Goal: Information Seeking & Learning: Learn about a topic

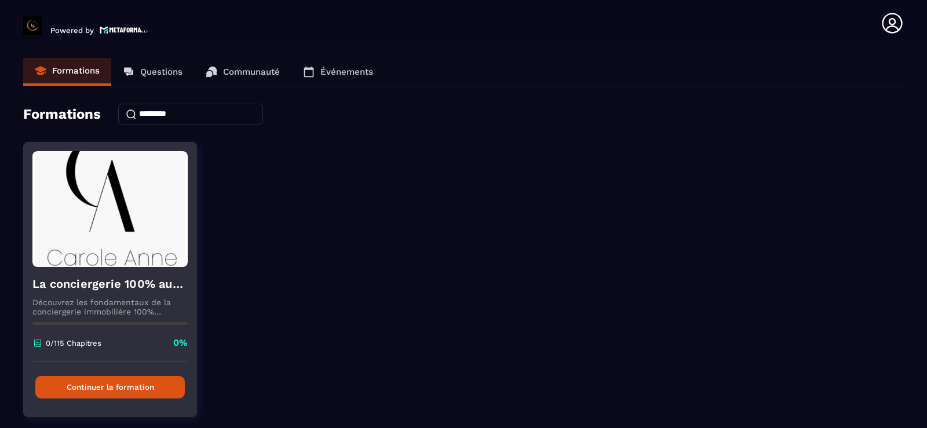
click at [104, 392] on button "Continuer la formation" at bounding box center [109, 387] width 149 height 23
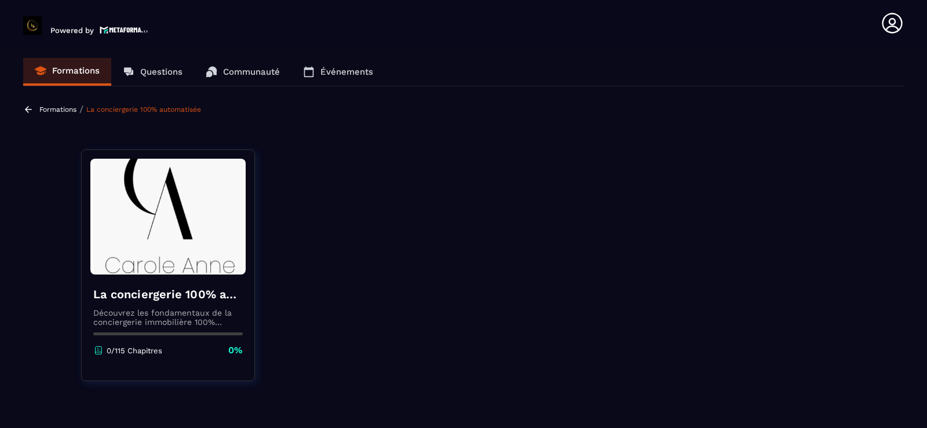
click at [114, 289] on h4 "La conciergerie 100% automatisée" at bounding box center [167, 294] width 149 height 16
click at [114, 290] on h4 "La conciergerie 100% automatisée" at bounding box center [167, 294] width 149 height 16
click at [137, 112] on link "La conciergerie 100% automatisée" at bounding box center [143, 109] width 115 height 8
click at [47, 108] on p "Formations" at bounding box center [57, 109] width 37 height 8
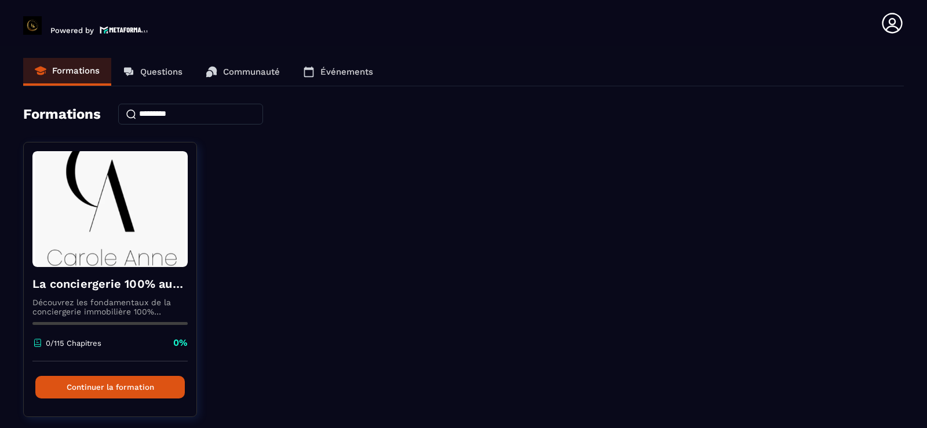
click at [159, 73] on p "Questions" at bounding box center [161, 72] width 42 height 10
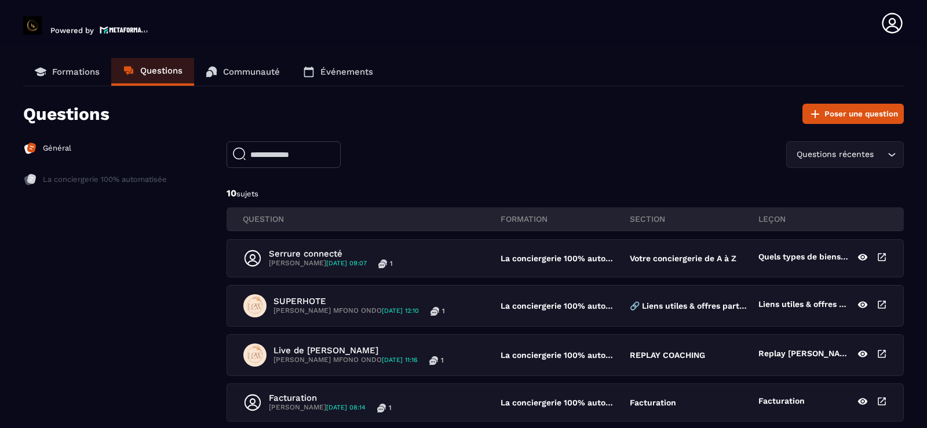
click at [265, 71] on p "Communauté" at bounding box center [251, 72] width 57 height 10
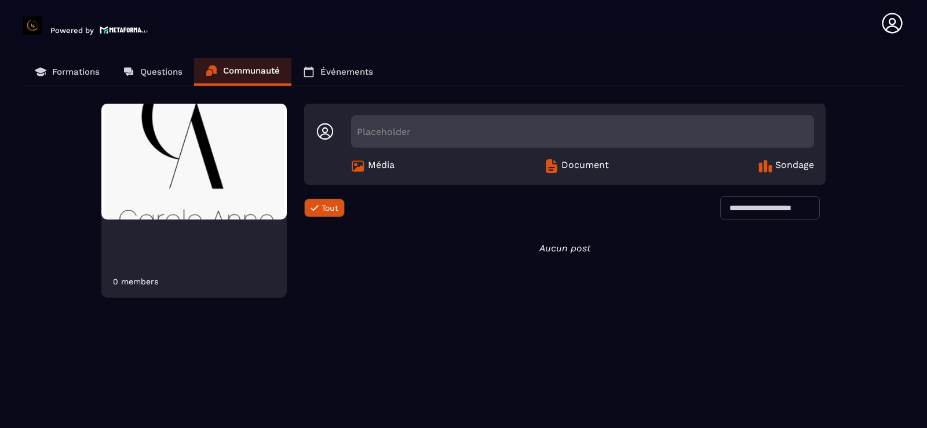
click at [340, 72] on p "Événements" at bounding box center [346, 72] width 53 height 10
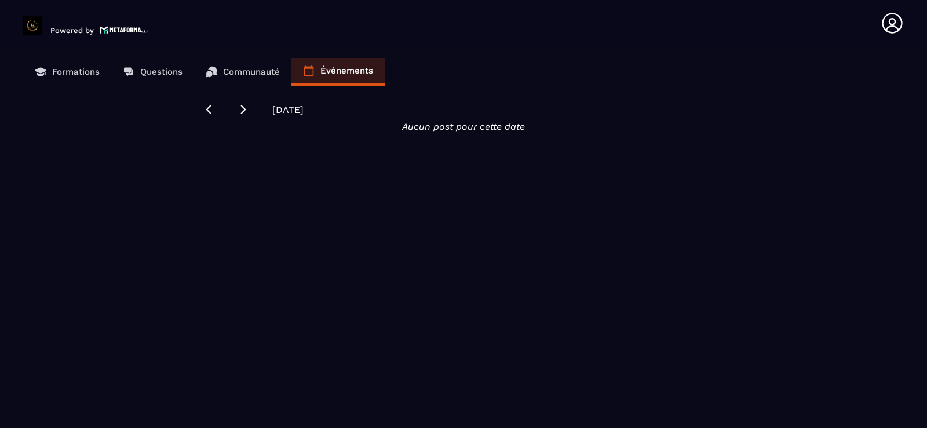
click at [63, 81] on link "Formations" at bounding box center [67, 72] width 88 height 28
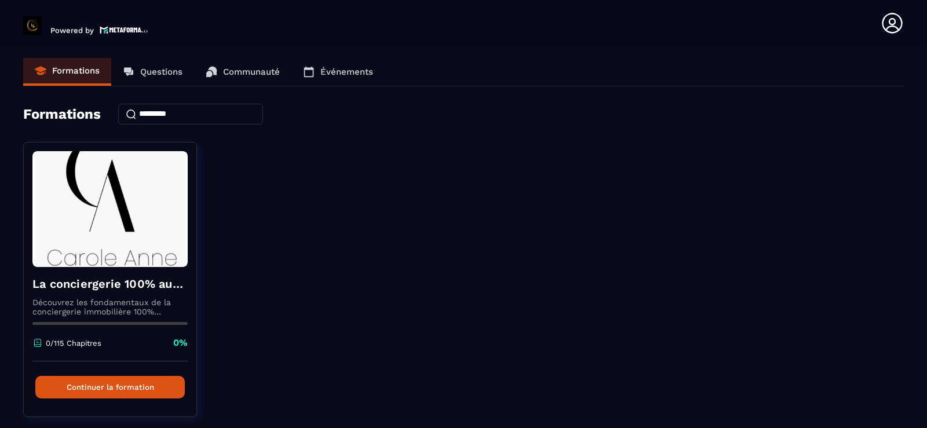
click at [167, 71] on p "Questions" at bounding box center [161, 72] width 42 height 10
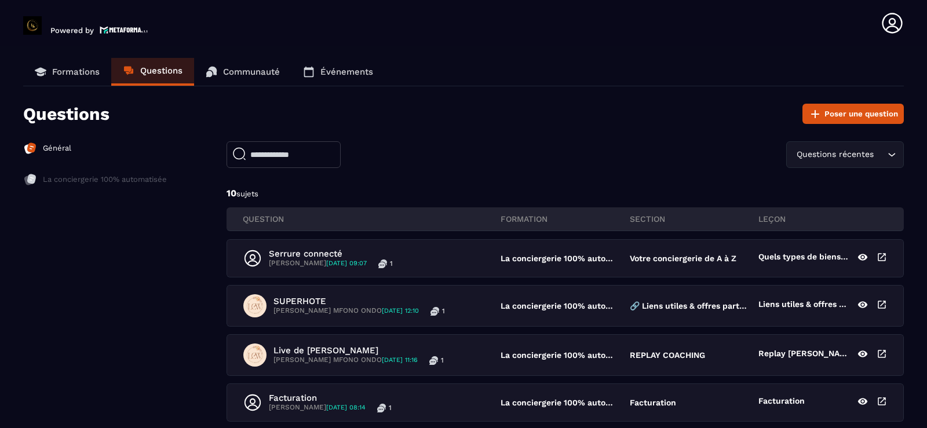
click at [47, 147] on p "Général" at bounding box center [57, 148] width 28 height 10
click at [66, 68] on p "Formations" at bounding box center [75, 72] width 47 height 10
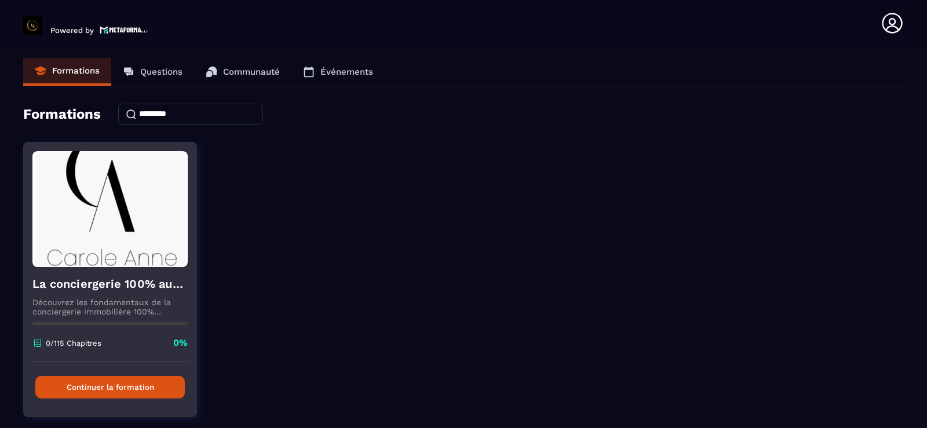
click at [113, 390] on button "Continuer la formation" at bounding box center [109, 387] width 149 height 23
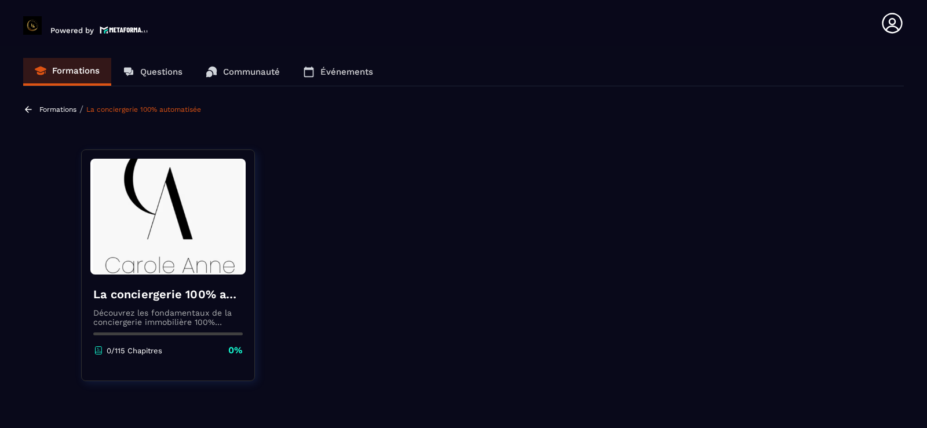
click at [151, 74] on p "Questions" at bounding box center [161, 72] width 42 height 10
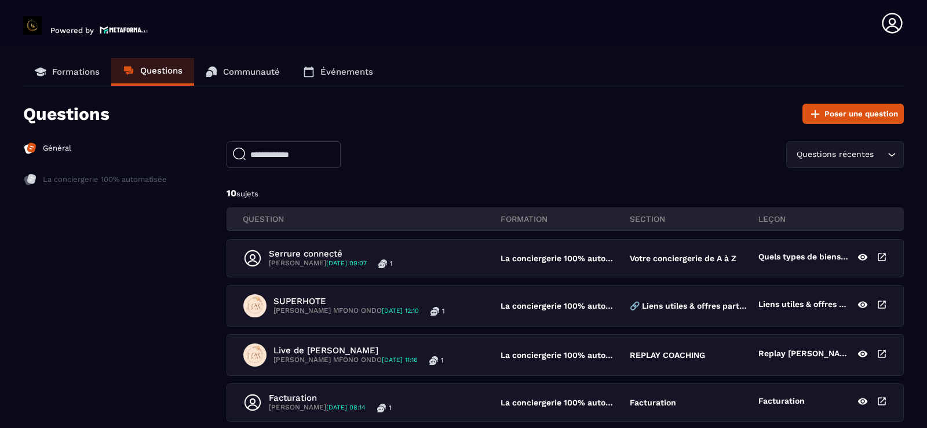
click at [243, 75] on p "Communauté" at bounding box center [251, 72] width 57 height 10
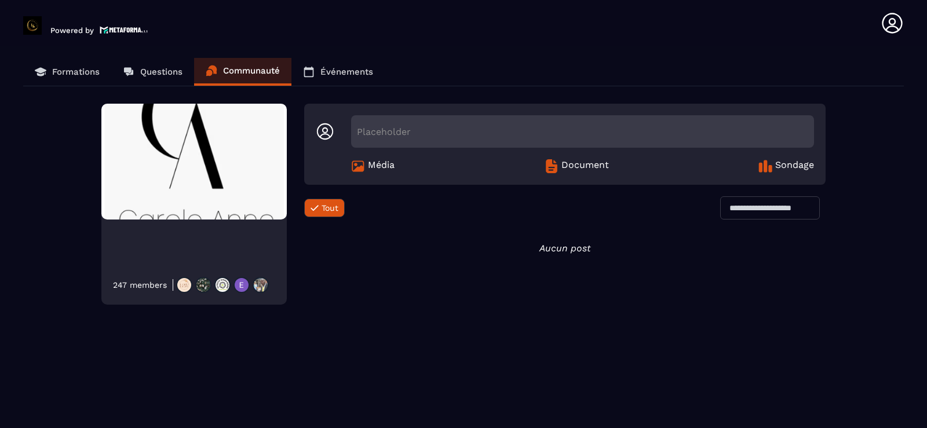
click at [331, 67] on p "Événements" at bounding box center [346, 72] width 53 height 10
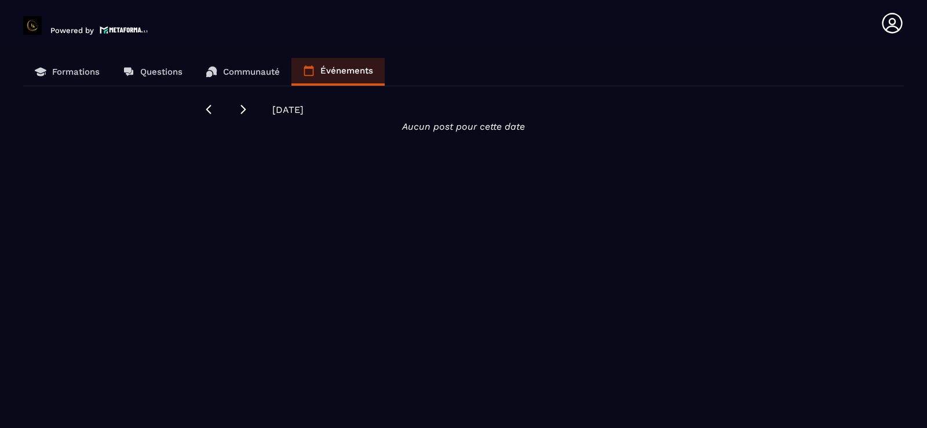
click at [140, 75] on link "Questions" at bounding box center [152, 72] width 83 height 28
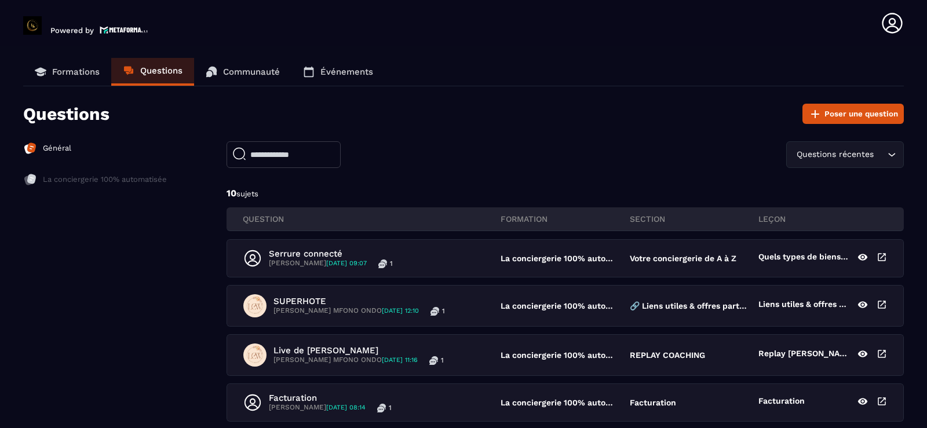
click at [64, 77] on link "Formations" at bounding box center [67, 72] width 88 height 28
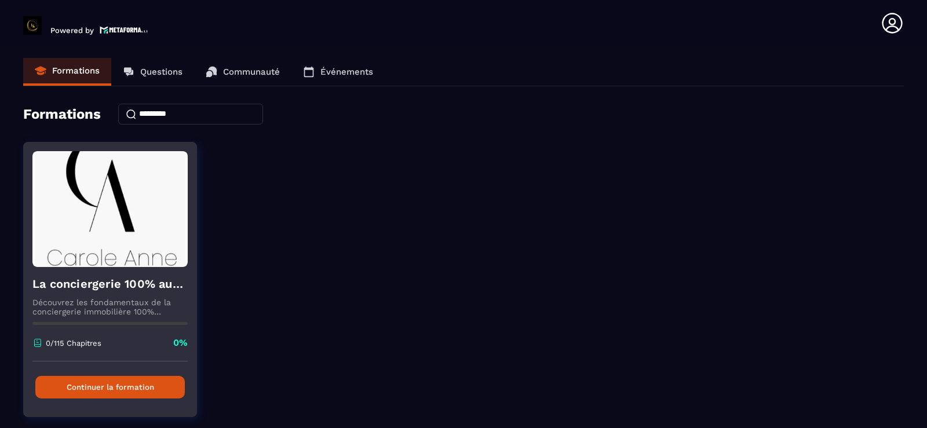
click at [81, 281] on h4 "La conciergerie 100% automatisée" at bounding box center [109, 284] width 155 height 16
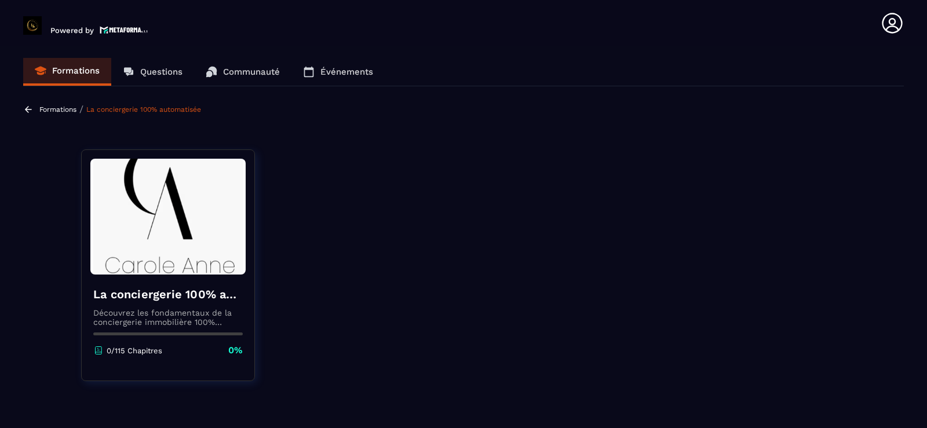
click at [121, 323] on p "Découvrez les fondamentaux de la conciergerie immobilière 100% automatisée. Cet…" at bounding box center [167, 317] width 149 height 19
click at [29, 110] on icon at bounding box center [28, 109] width 10 height 10
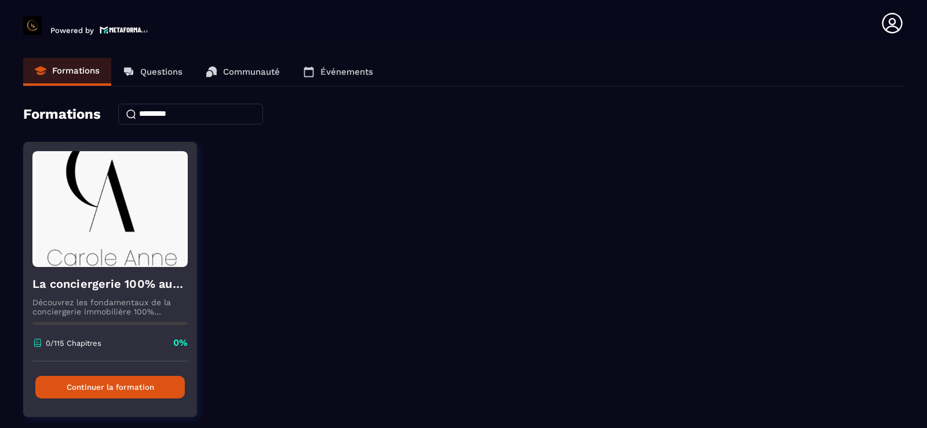
click at [94, 405] on div "Continuer la formation" at bounding box center [110, 387] width 173 height 52
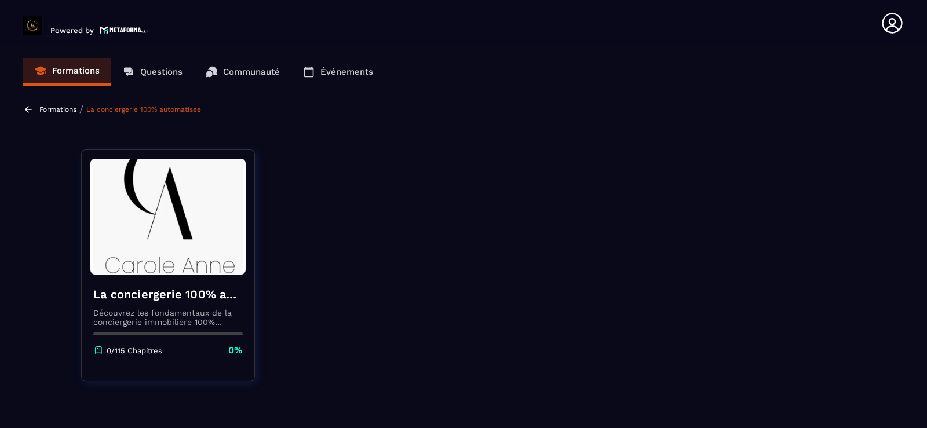
click at [141, 352] on p "0/115 Chapitres" at bounding box center [135, 350] width 56 height 9
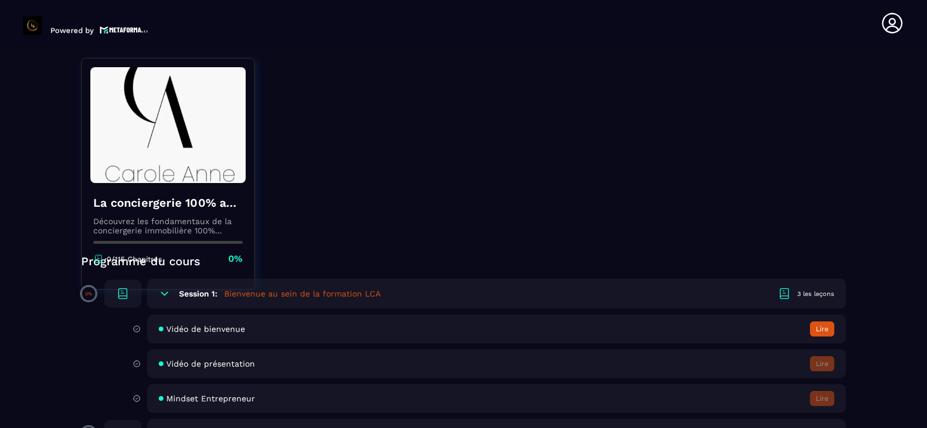
scroll to position [162, 0]
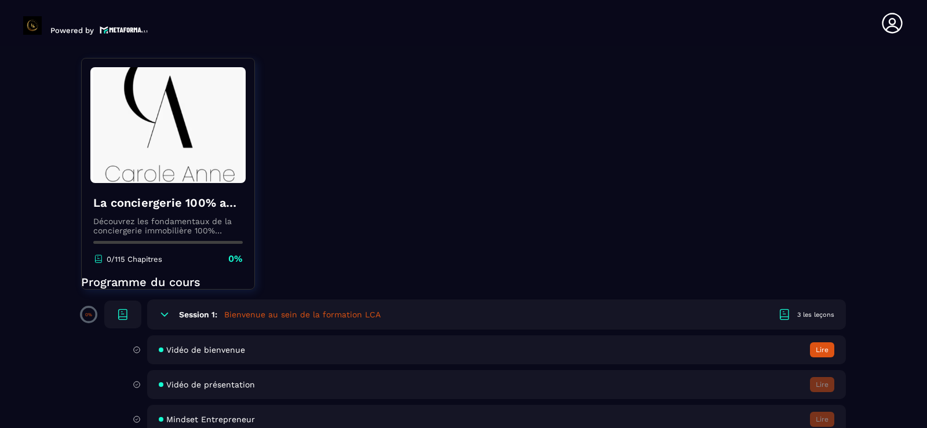
click at [206, 349] on span "Vidéo de bienvenue" at bounding box center [205, 349] width 79 height 9
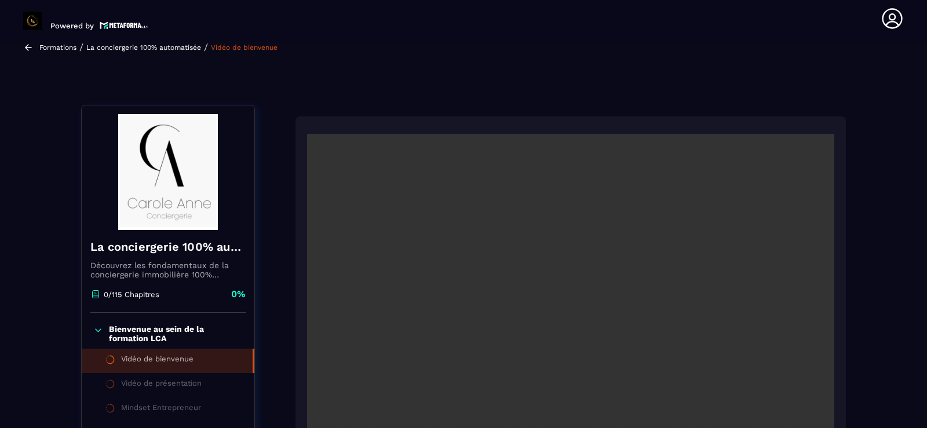
scroll to position [120, 0]
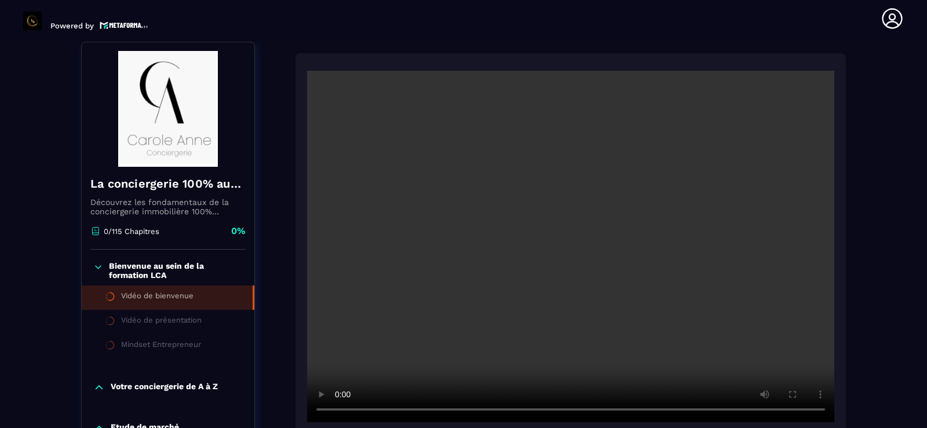
click at [485, 316] on video at bounding box center [570, 247] width 527 height 352
click at [143, 387] on p "Votre conciergerie de A à Z" at bounding box center [164, 388] width 107 height 12
click at [142, 387] on p "Votre conciergerie de A à Z" at bounding box center [164, 388] width 107 height 12
drag, startPoint x: 242, startPoint y: 302, endPoint x: 249, endPoint y: 346, distance: 44.1
click at [249, 346] on ul "Vidéo de bienvenue Vidéo de présentation Mindset Entrepreneur" at bounding box center [168, 322] width 173 height 73
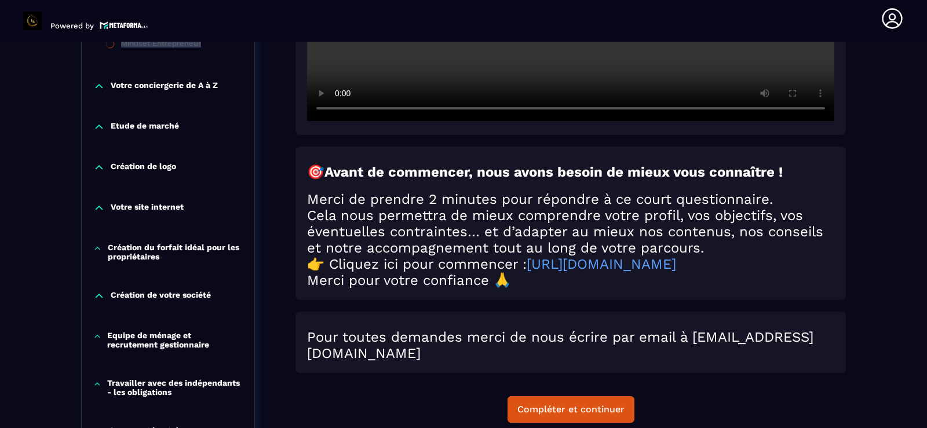
scroll to position [445, 0]
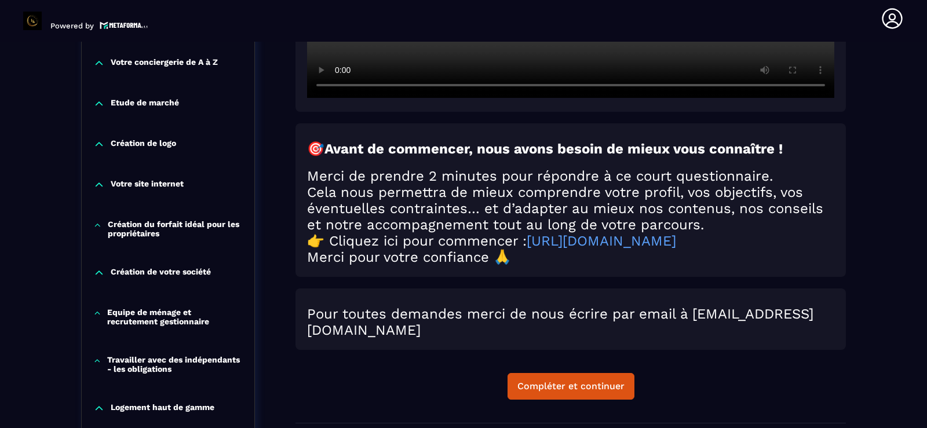
click at [173, 60] on p "Votre conciergerie de A à Z" at bounding box center [164, 63] width 107 height 12
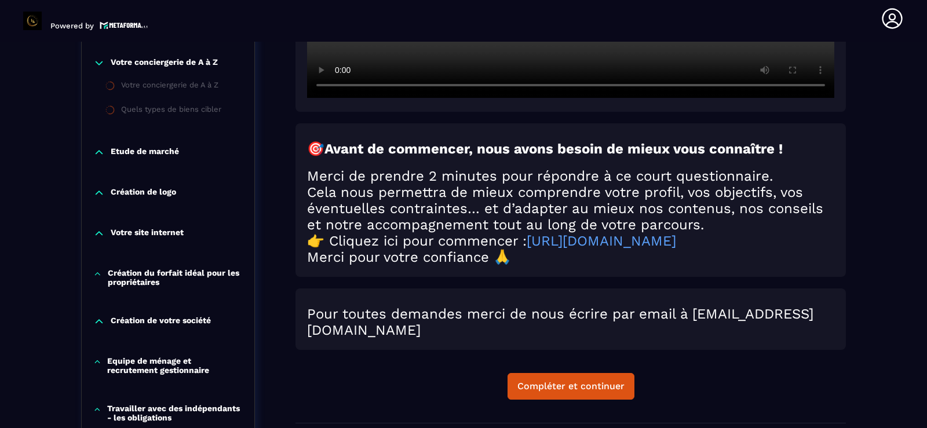
click at [149, 155] on p "Etude de marché" at bounding box center [145, 153] width 68 height 12
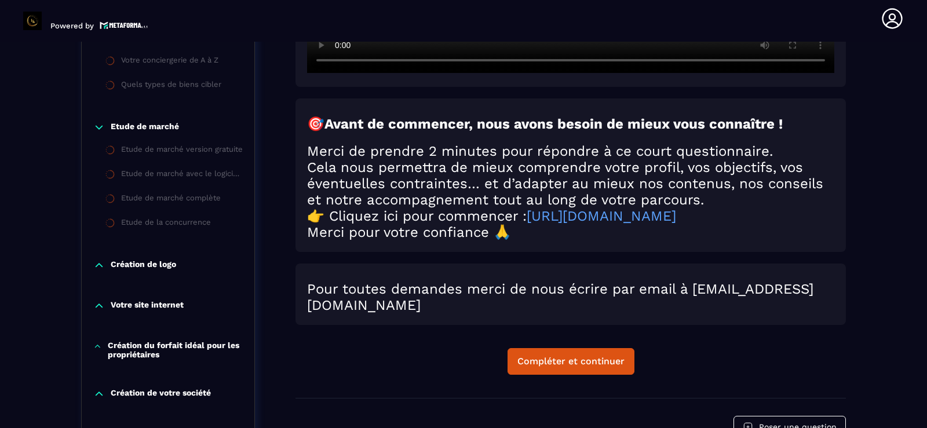
scroll to position [491, 0]
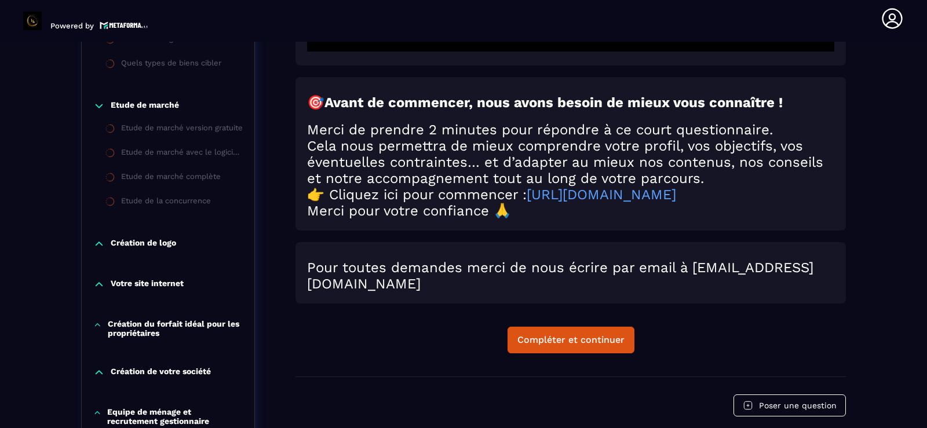
click at [134, 242] on p "Création de logo" at bounding box center [143, 244] width 65 height 12
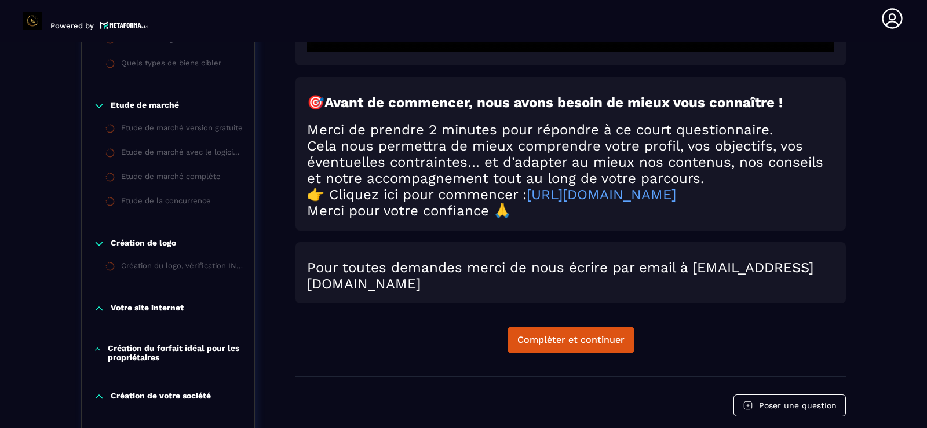
click at [144, 255] on div "Création de logo Création du logo, vérification INPI" at bounding box center [168, 258] width 173 height 65
click at [140, 246] on p "Création de logo" at bounding box center [143, 244] width 65 height 12
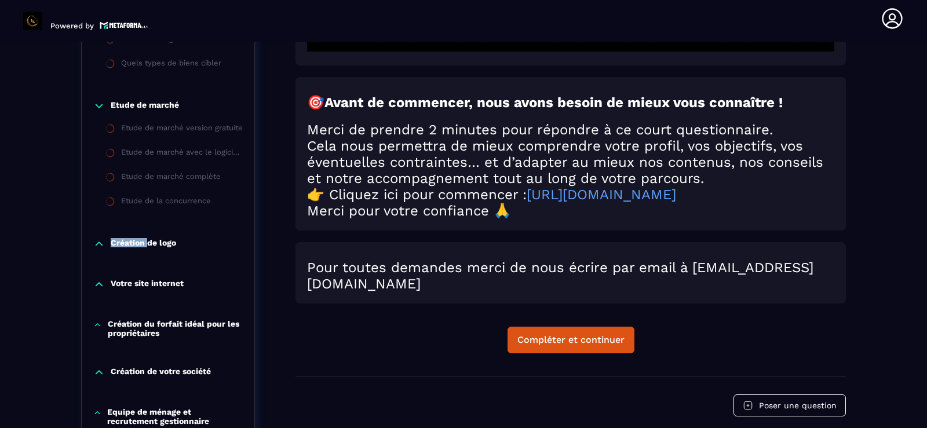
click at [140, 246] on p "Création de logo" at bounding box center [143, 244] width 65 height 12
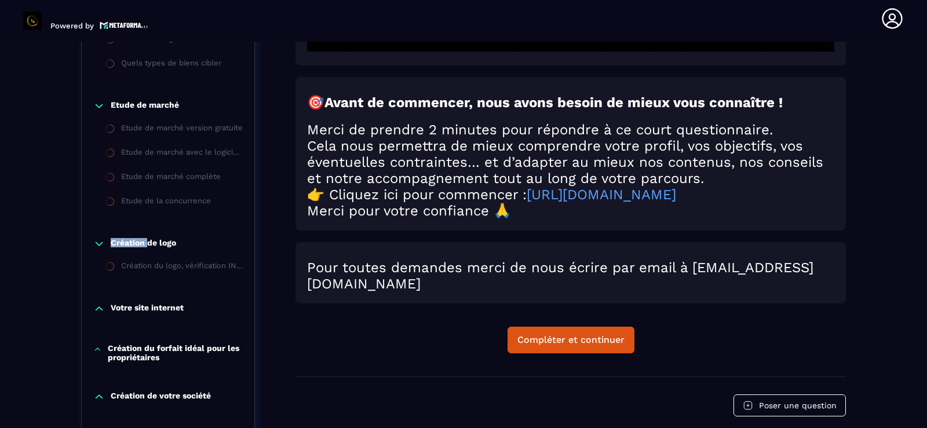
click at [140, 246] on p "Création de logo" at bounding box center [143, 244] width 65 height 12
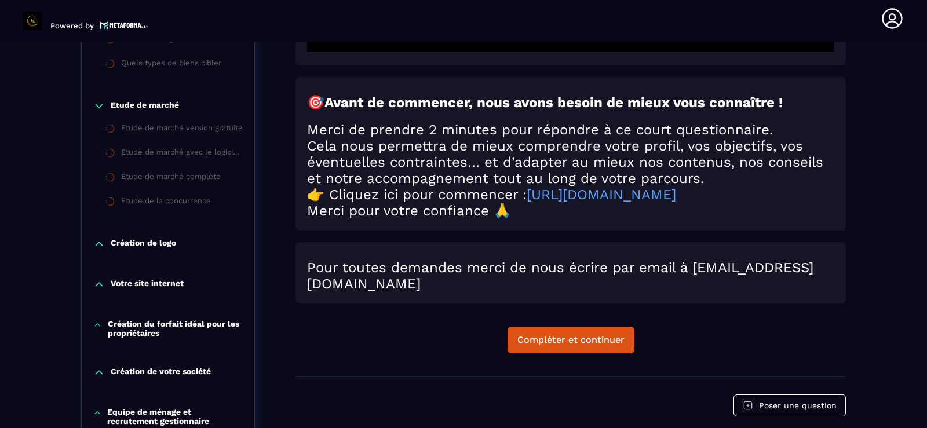
click at [160, 105] on p "Etude de marché" at bounding box center [145, 106] width 68 height 12
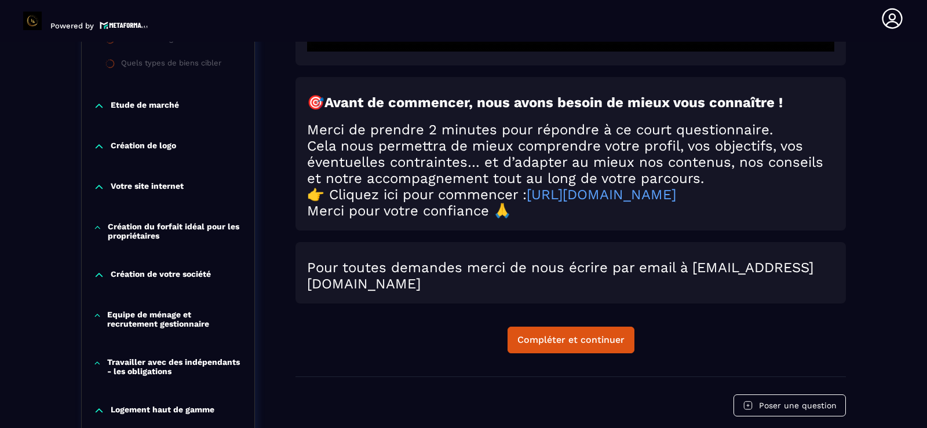
click at [152, 149] on p "Création de logo" at bounding box center [143, 147] width 65 height 12
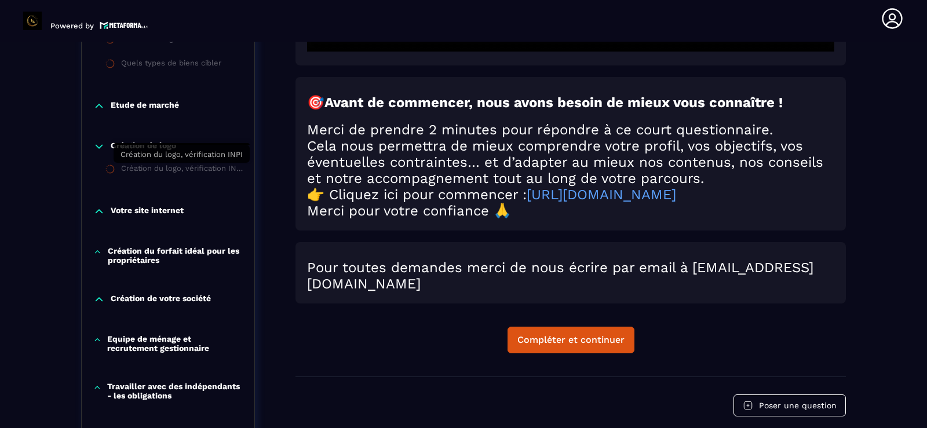
click at [146, 172] on div "Création du logo, vérification INPI" at bounding box center [182, 170] width 122 height 13
click at [145, 147] on p "Création de logo" at bounding box center [143, 147] width 65 height 12
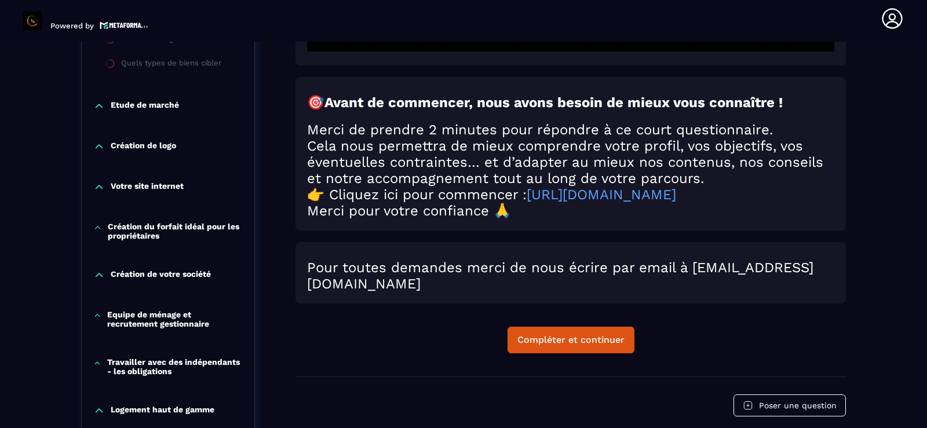
click at [171, 150] on p "Création de logo" at bounding box center [143, 147] width 65 height 12
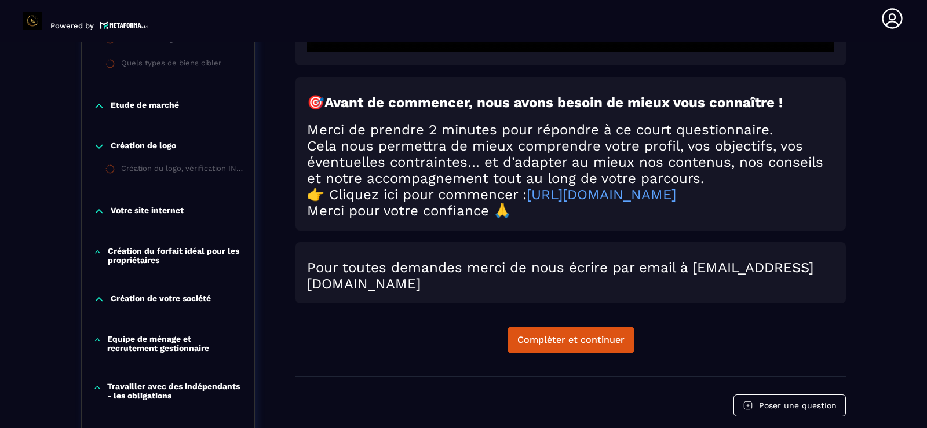
click at [158, 213] on p "Votre site internet" at bounding box center [147, 212] width 73 height 12
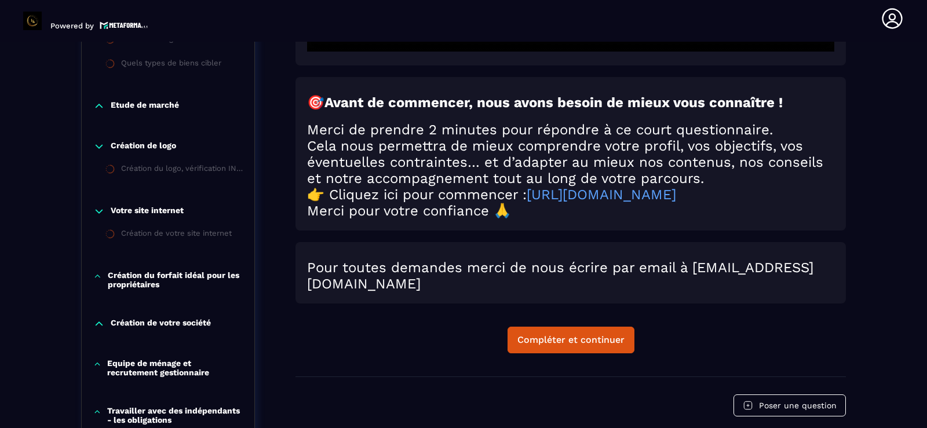
click at [153, 242] on li "Création de votre site internet" at bounding box center [168, 235] width 173 height 24
click at [154, 105] on p "Etude de marché" at bounding box center [145, 106] width 68 height 12
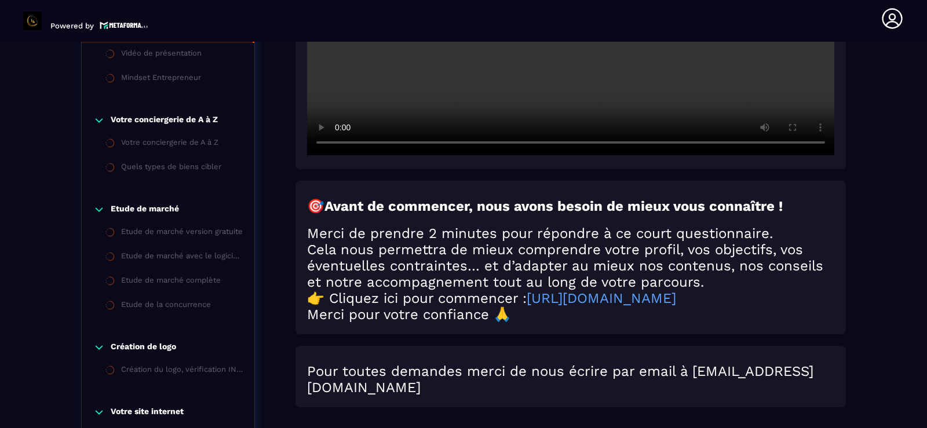
scroll to position [375, 0]
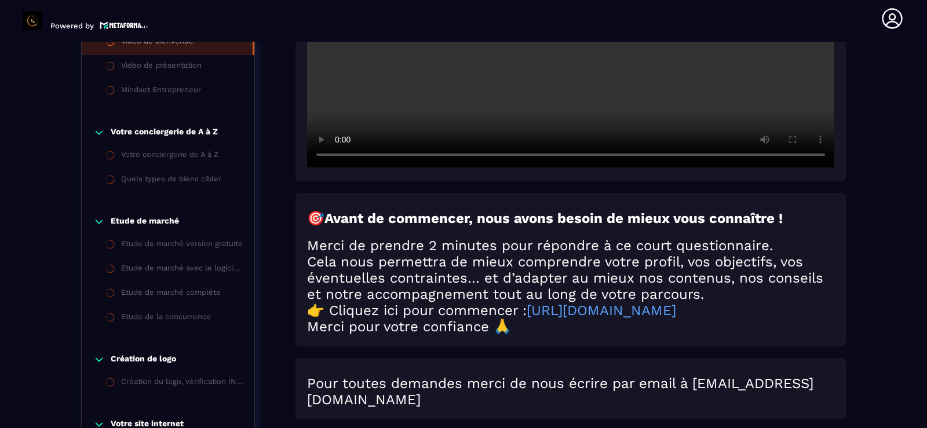
click at [595, 317] on link "[URL][DOMAIN_NAME]" at bounding box center [600, 310] width 149 height 16
click at [189, 156] on div "Votre conciergerie de A à Z" at bounding box center [169, 156] width 97 height 13
click at [156, 77] on li "Vidéo de présentation" at bounding box center [168, 67] width 173 height 24
click at [639, 385] on h2 "Pour toutes demandes merci de nous écrire par email à [EMAIL_ADDRESS][DOMAIN_NA…" at bounding box center [570, 391] width 527 height 32
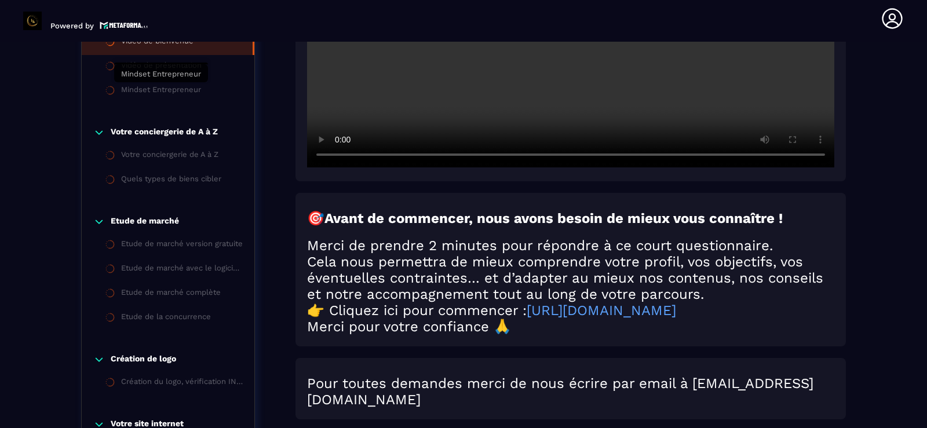
click at [152, 306] on li "Mindset Entrepreneur" at bounding box center [168, 318] width 173 height 24
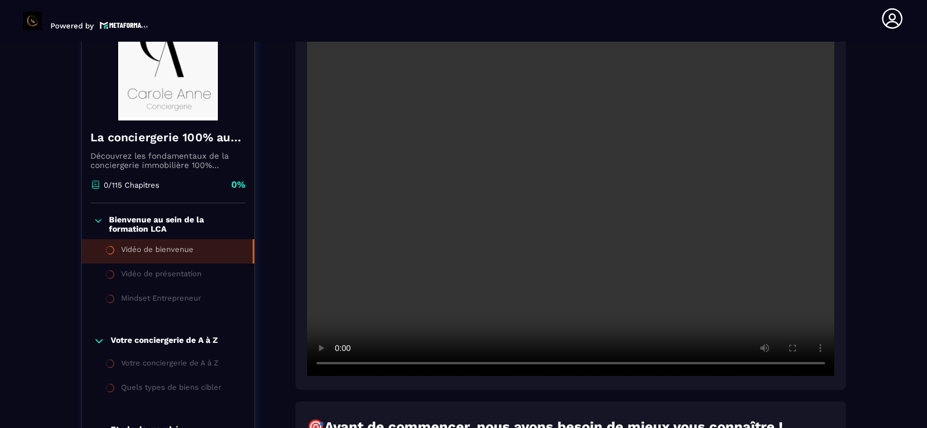
scroll to position [144, 0]
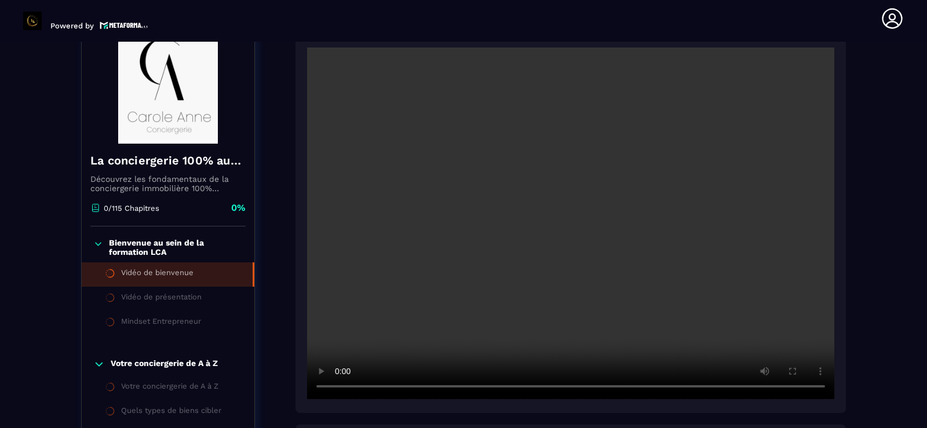
click at [136, 251] on p "Bienvenue au sein de la formation LCA" at bounding box center [176, 247] width 134 height 19
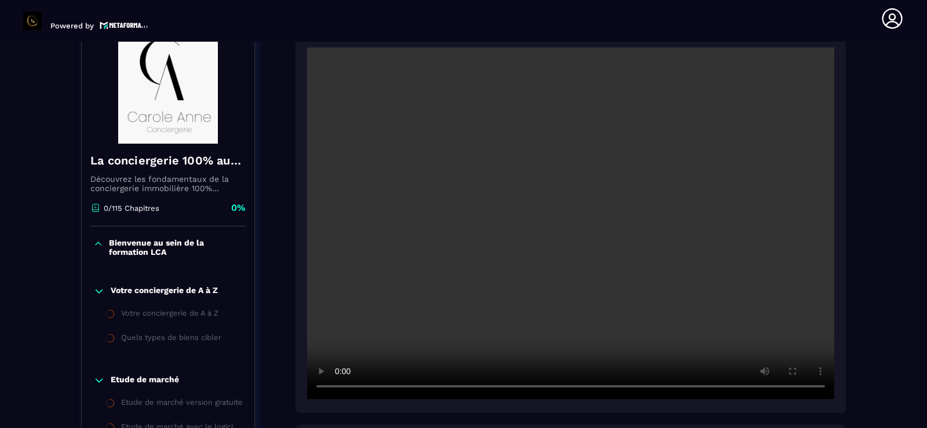
click at [148, 291] on p "Votre conciergerie de A à Z" at bounding box center [164, 292] width 107 height 12
click at [147, 294] on p "Votre conciergerie de A à Z" at bounding box center [164, 292] width 107 height 12
click at [144, 308] on li "Votre conciergerie de A à Z" at bounding box center [168, 315] width 173 height 24
click at [146, 292] on p "Votre conciergerie de A à Z" at bounding box center [164, 292] width 107 height 12
click at [145, 331] on p "Etude de marché" at bounding box center [145, 332] width 68 height 12
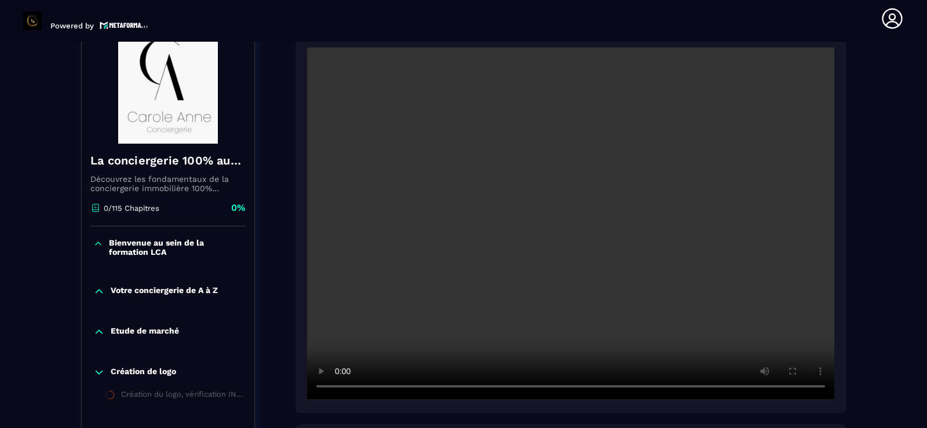
click at [148, 331] on p "Etude de marché" at bounding box center [145, 332] width 68 height 12
click at [129, 292] on p "Votre conciergerie de A à Z" at bounding box center [164, 292] width 107 height 12
click at [142, 244] on p "Bienvenue au sein de la formation LCA" at bounding box center [176, 247] width 134 height 19
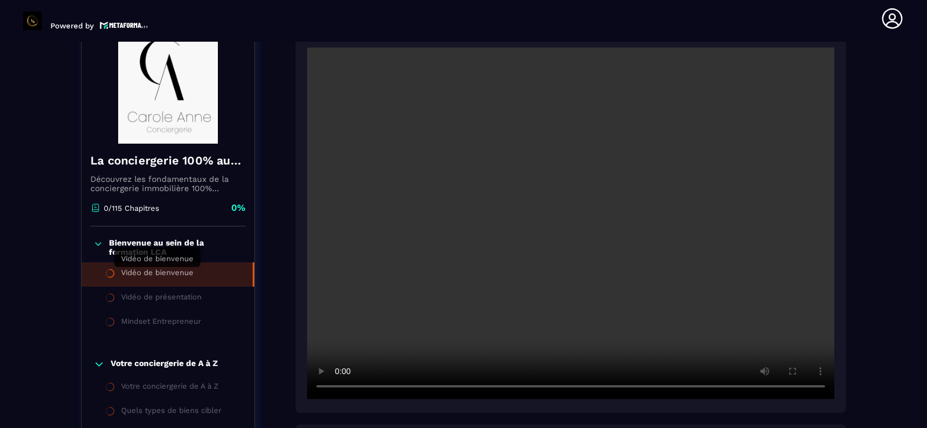
click at [140, 276] on div "Vidéo de bienvenue" at bounding box center [157, 274] width 72 height 13
click at [141, 279] on div "Vidéo de bienvenue" at bounding box center [157, 274] width 72 height 13
click at [147, 305] on div "Vidéo de présentation" at bounding box center [161, 298] width 81 height 13
